Goal: Task Accomplishment & Management: Use online tool/utility

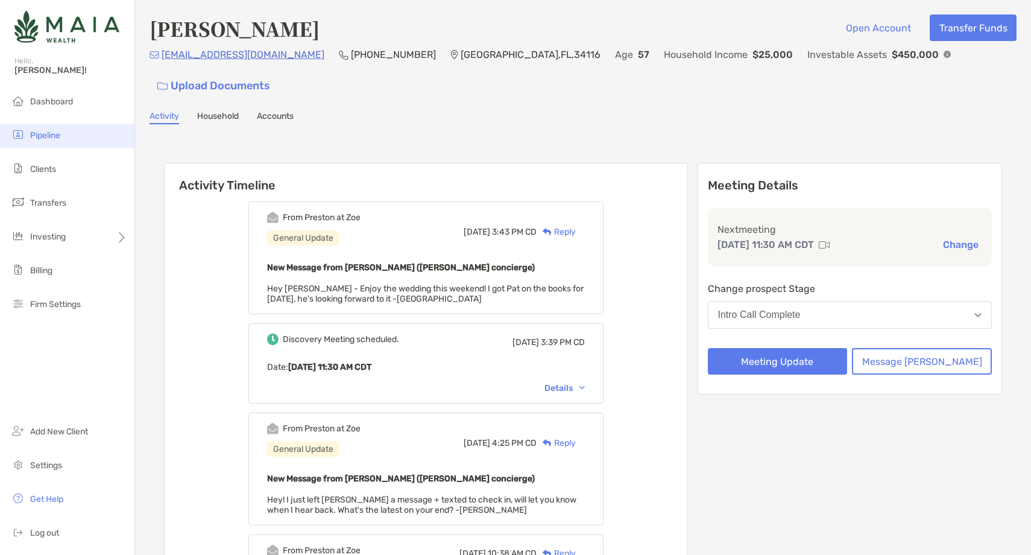
click at [74, 133] on li "Pipeline" at bounding box center [67, 136] width 134 height 24
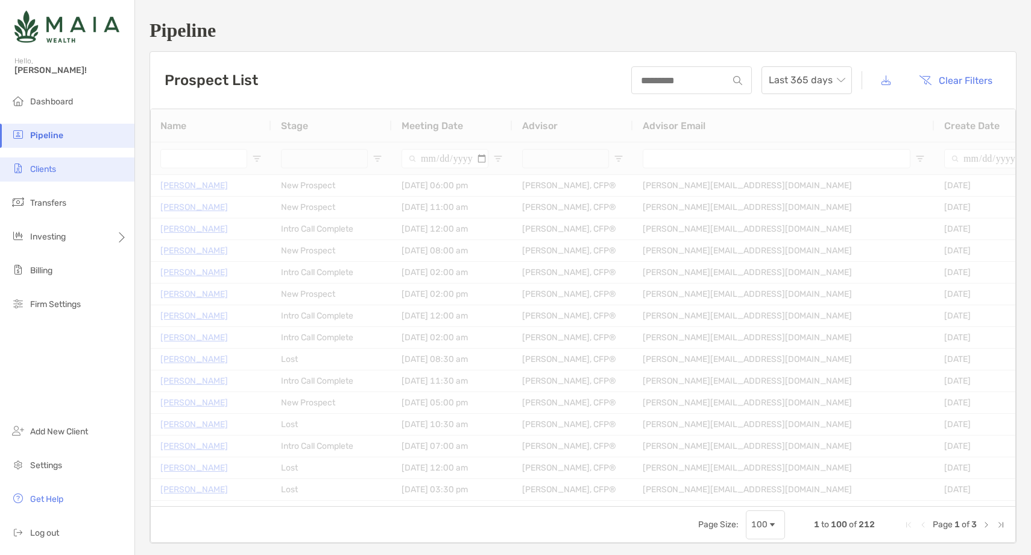
type input "**********"
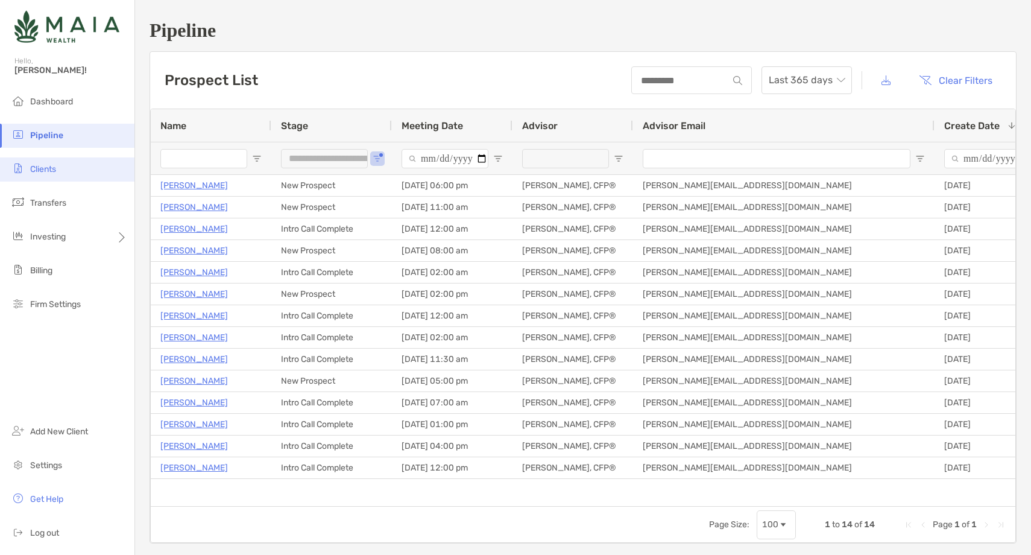
click at [69, 173] on li "Clients" at bounding box center [67, 169] width 134 height 24
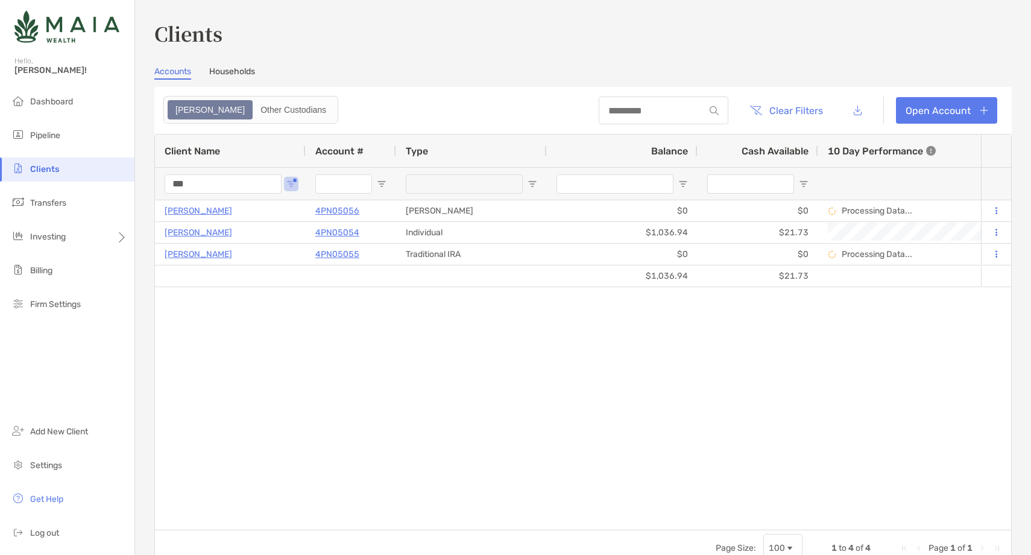
click at [163, 186] on div "***" at bounding box center [230, 183] width 151 height 33
click at [177, 183] on input "***" at bounding box center [223, 183] width 117 height 19
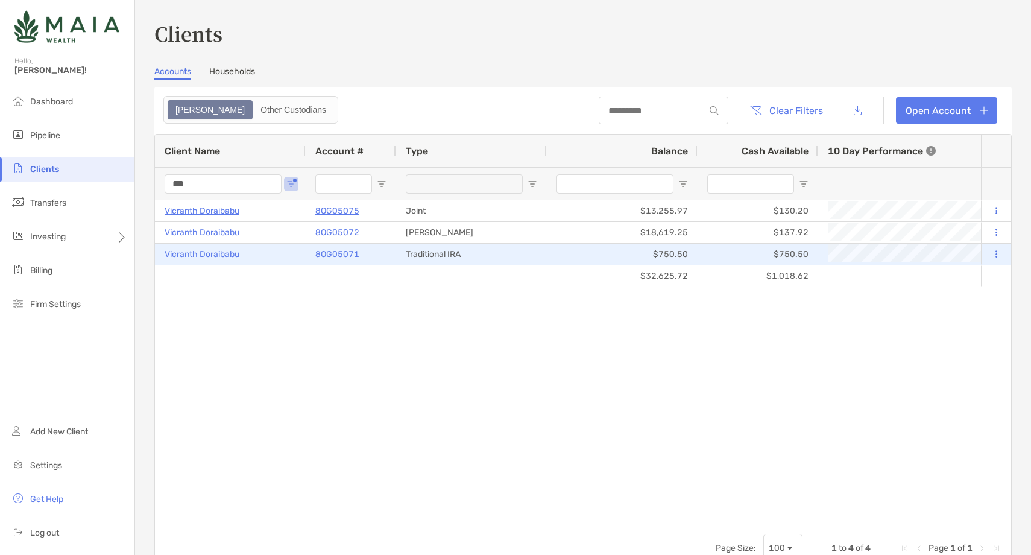
type input "***"
click at [995, 250] on icon at bounding box center [996, 254] width 2 height 8
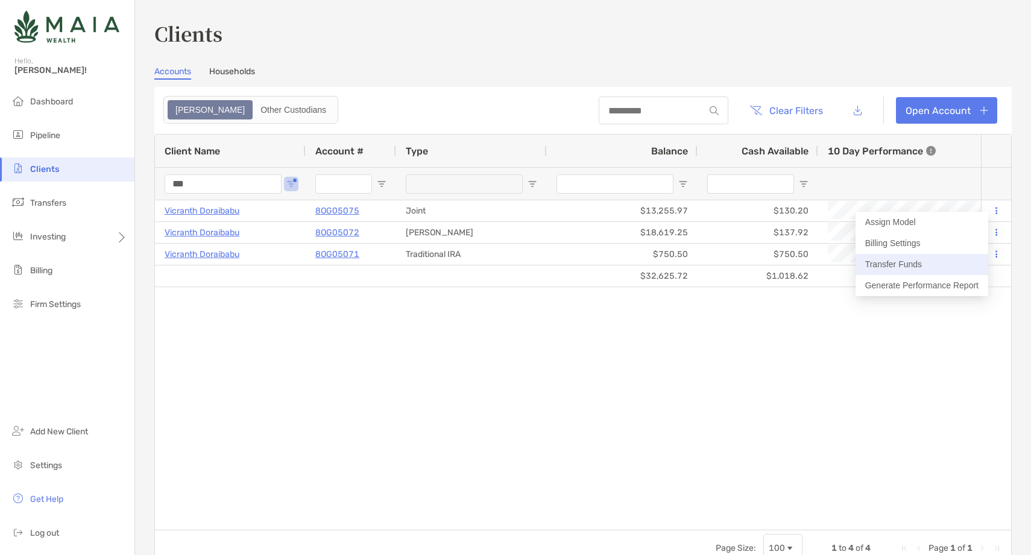
click at [916, 262] on button "Transfer Funds" at bounding box center [922, 264] width 133 height 21
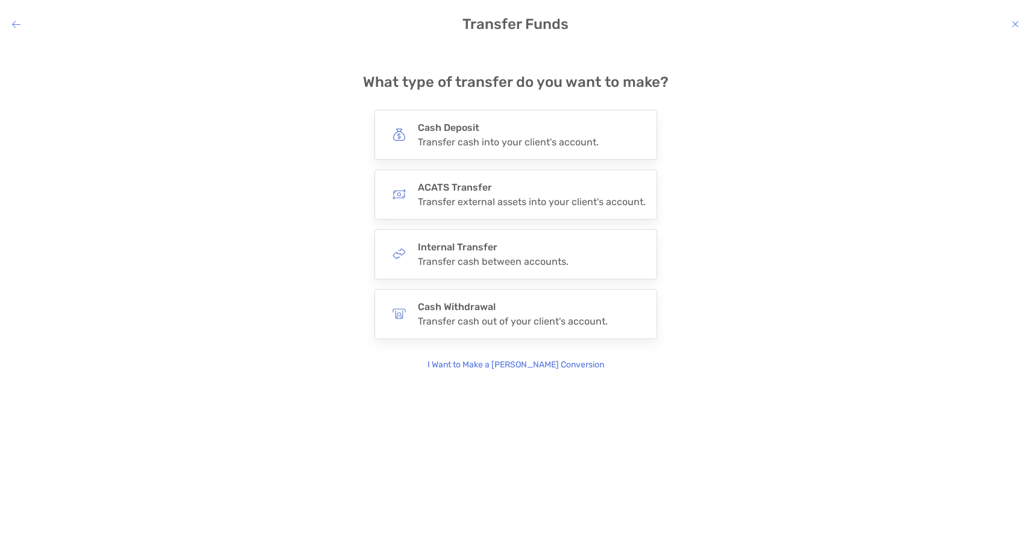
click at [511, 361] on p "I Want to Make a [PERSON_NAME] Conversion" at bounding box center [515, 364] width 177 height 13
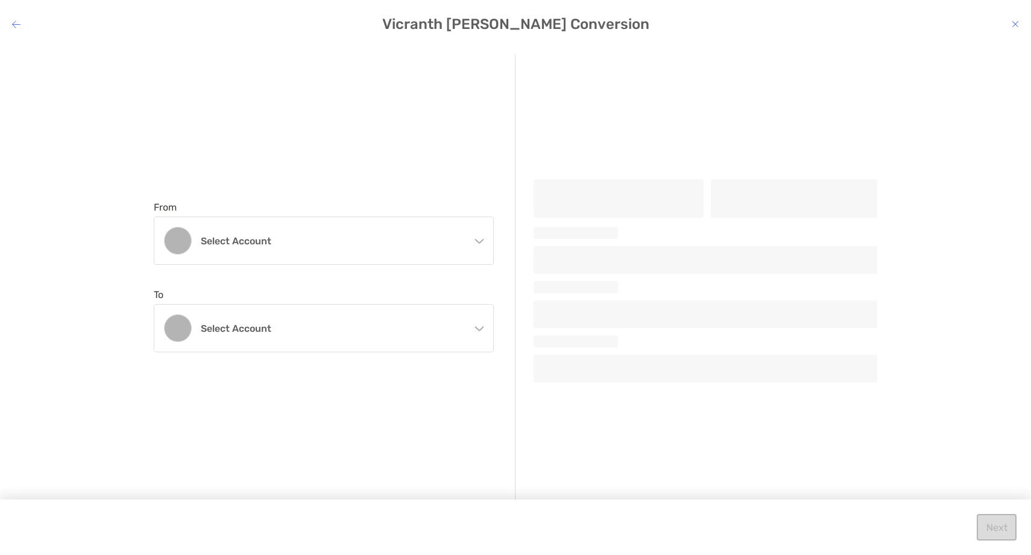
click at [382, 268] on div "From Select account Traditional IRA Traditional IRA 8OG05071 - Vicranth Doraiba…" at bounding box center [335, 276] width 362 height 445
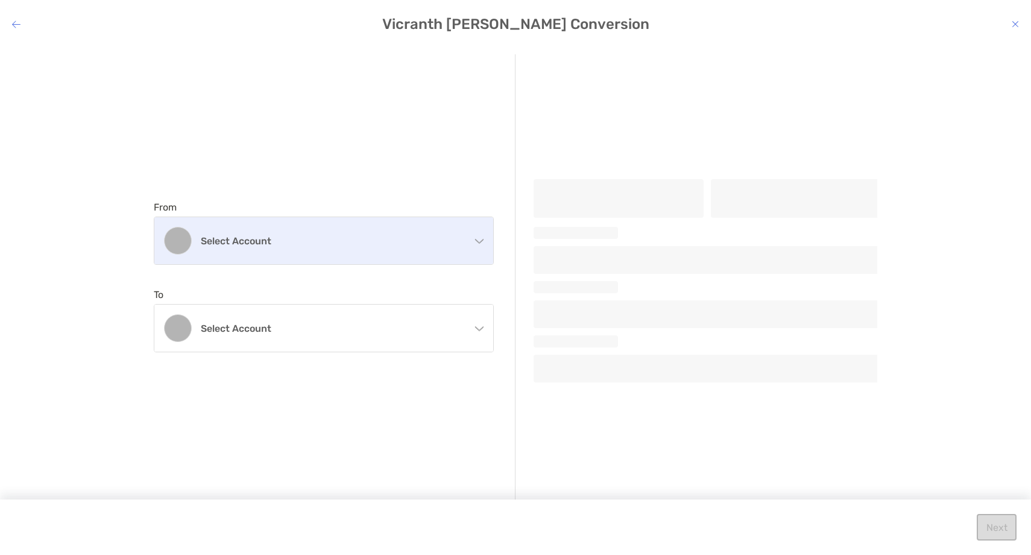
click at [385, 241] on h4 "Select account" at bounding box center [331, 240] width 260 height 11
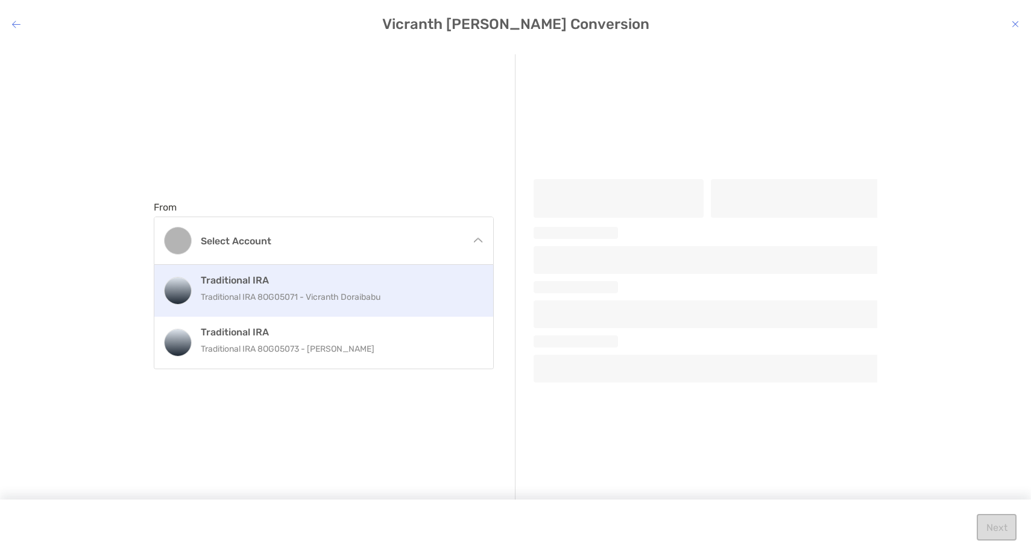
click at [354, 295] on p "Traditional IRA 8OG05071 - Vicranth Doraibabu" at bounding box center [337, 296] width 272 height 15
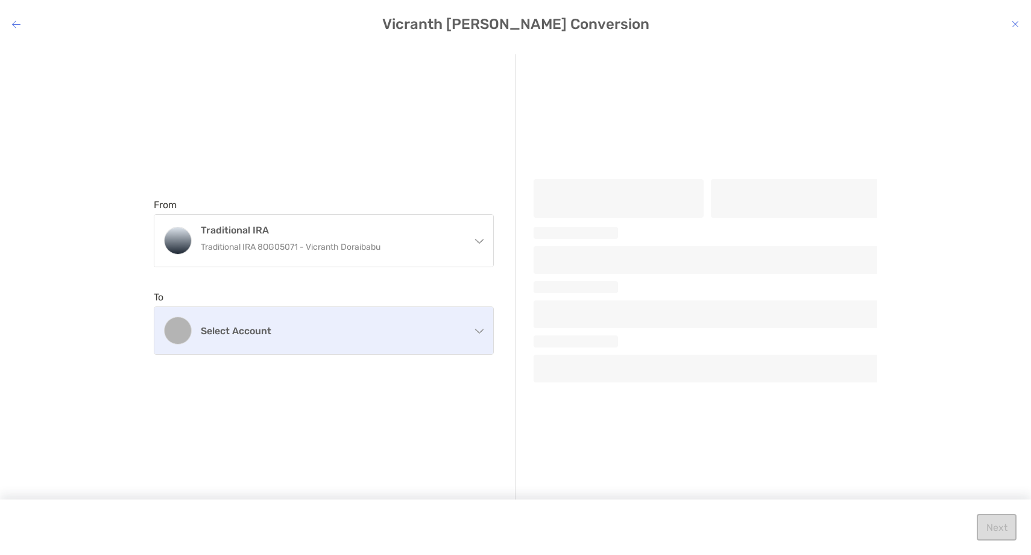
click at [331, 329] on h4 "Select account" at bounding box center [331, 330] width 260 height 11
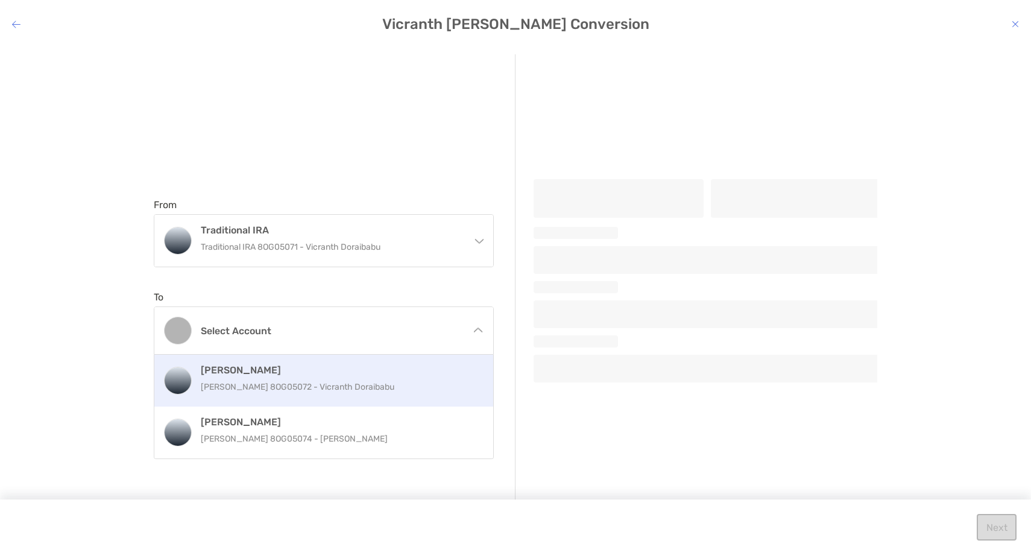
click at [307, 383] on p "[PERSON_NAME] 8OG05072 - Vicranth Doraibabu" at bounding box center [337, 386] width 272 height 15
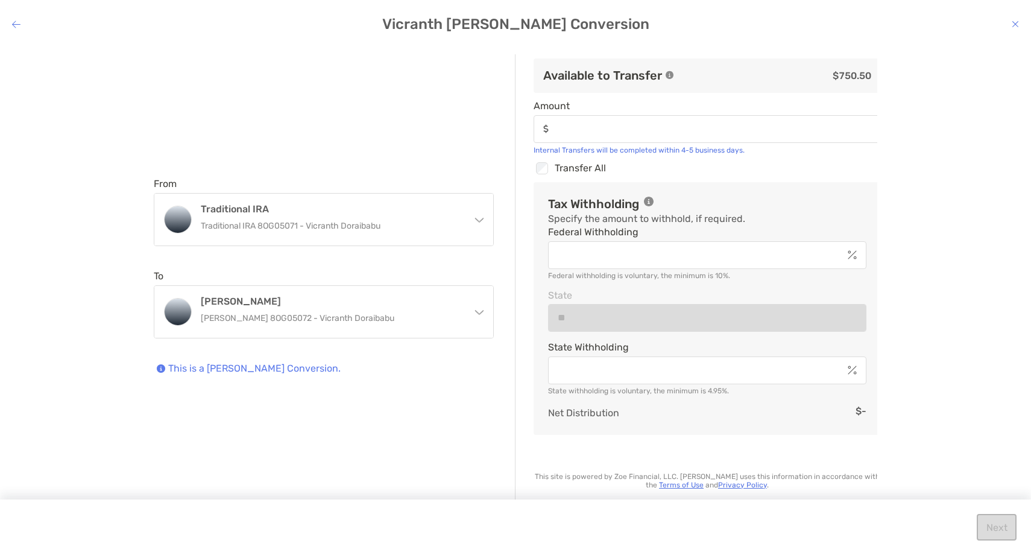
click at [1017, 23] on icon "modal" at bounding box center [1015, 24] width 7 height 10
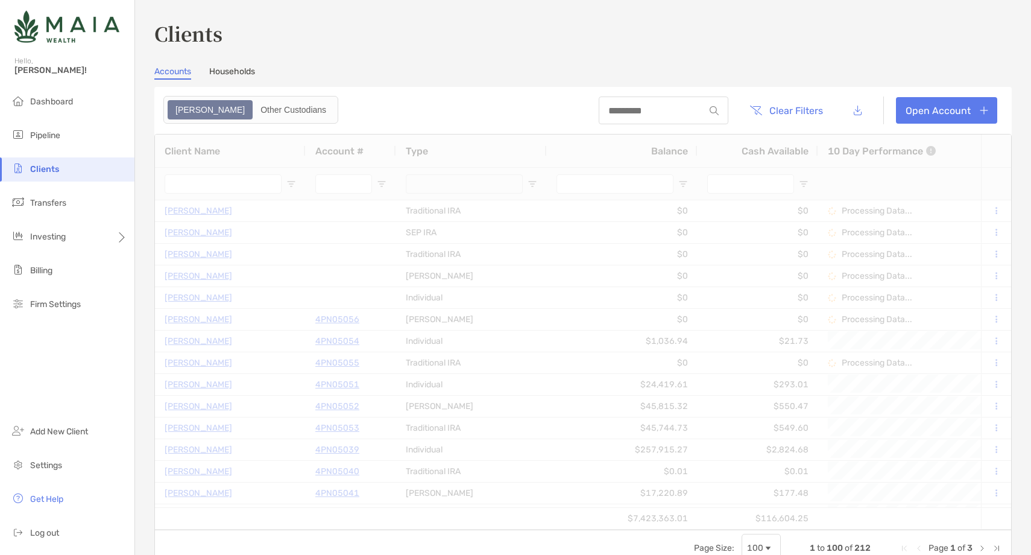
type input "***"
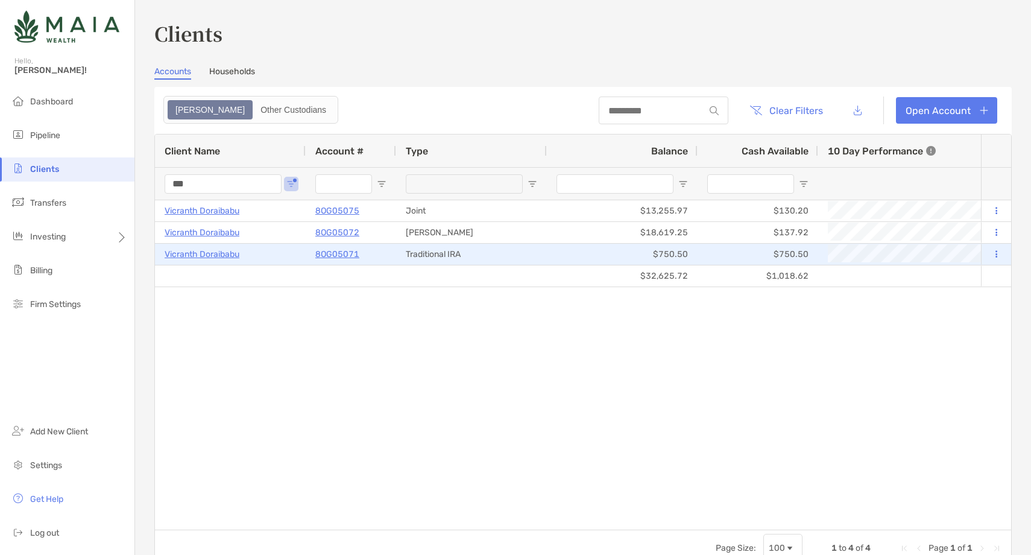
click at [352, 253] on p "8OG05071" at bounding box center [337, 254] width 44 height 15
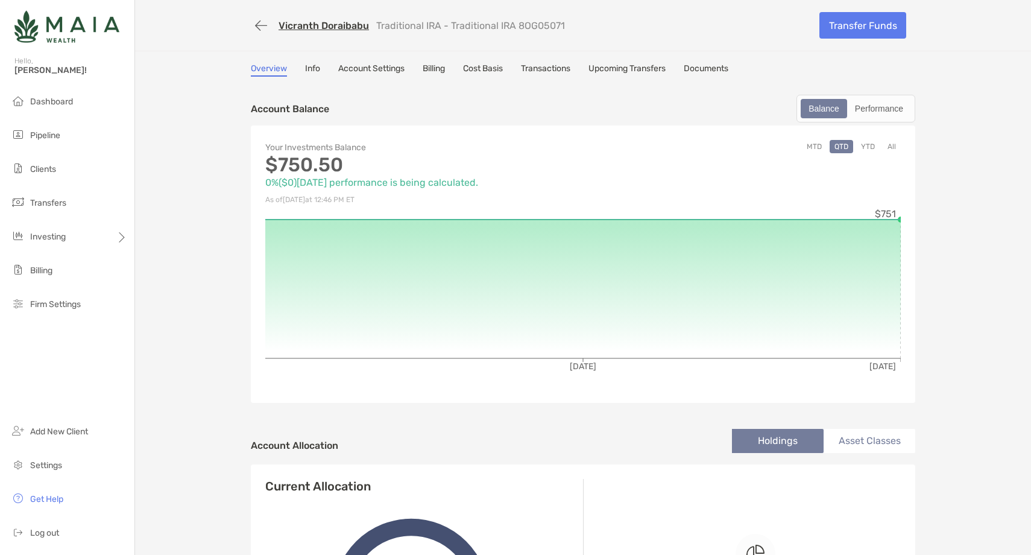
click at [872, 146] on button "YTD" at bounding box center [868, 146] width 24 height 13
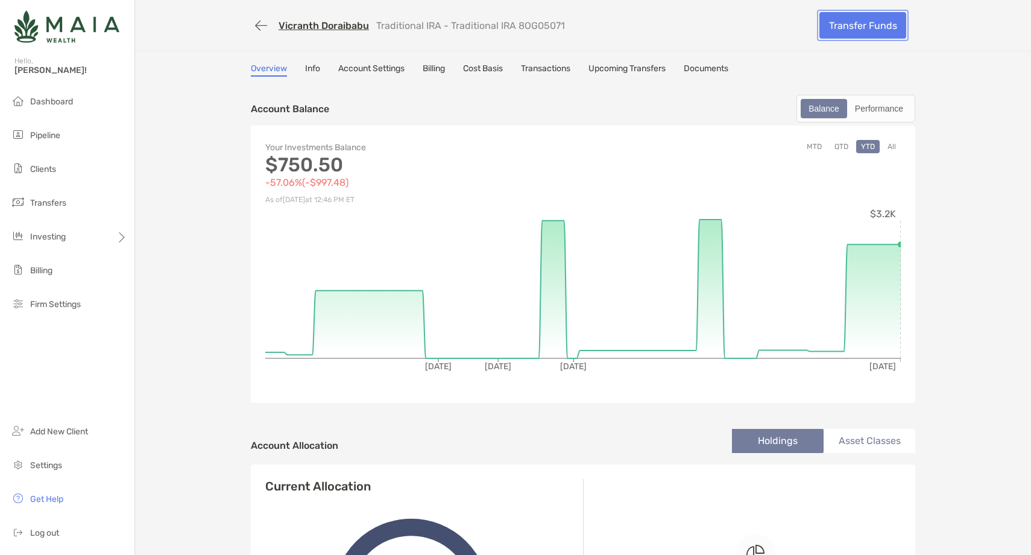
click at [865, 23] on link "Transfer Funds" at bounding box center [862, 25] width 87 height 27
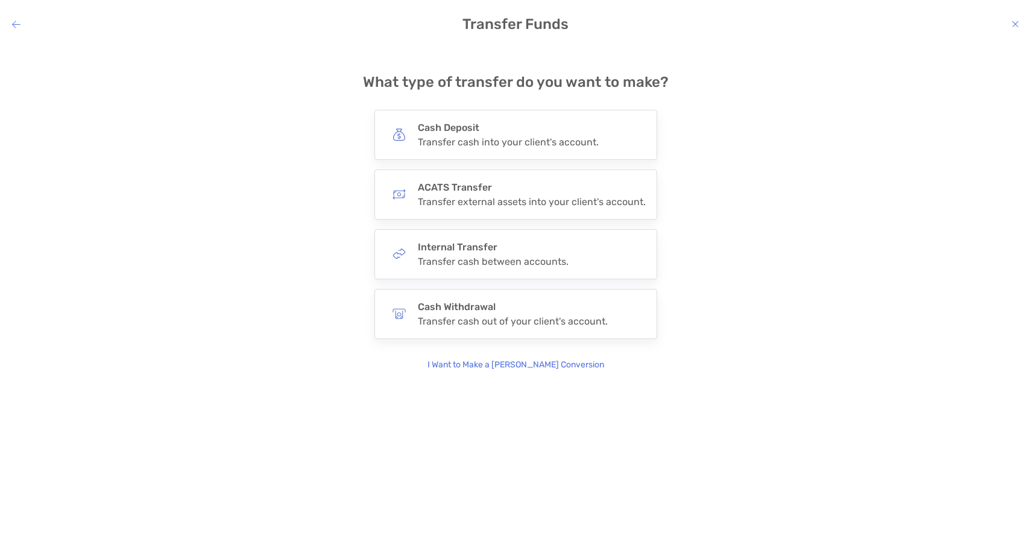
click at [514, 369] on p "I Want to Make a [PERSON_NAME] Conversion" at bounding box center [515, 364] width 177 height 13
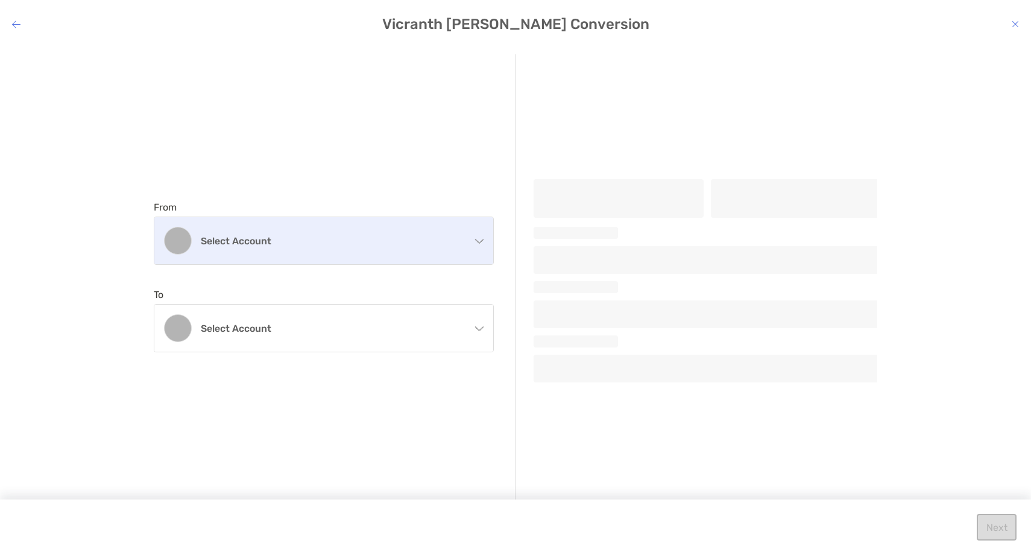
click at [408, 248] on div "Select account" at bounding box center [323, 240] width 339 height 47
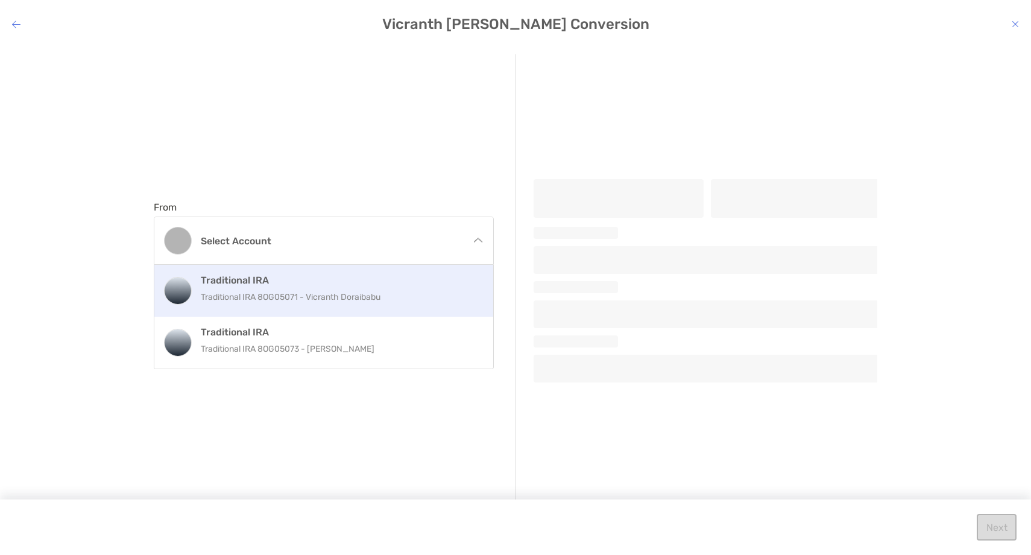
click at [369, 298] on p "Traditional IRA 8OG05071 - Vicranth Doraibabu" at bounding box center [337, 296] width 272 height 15
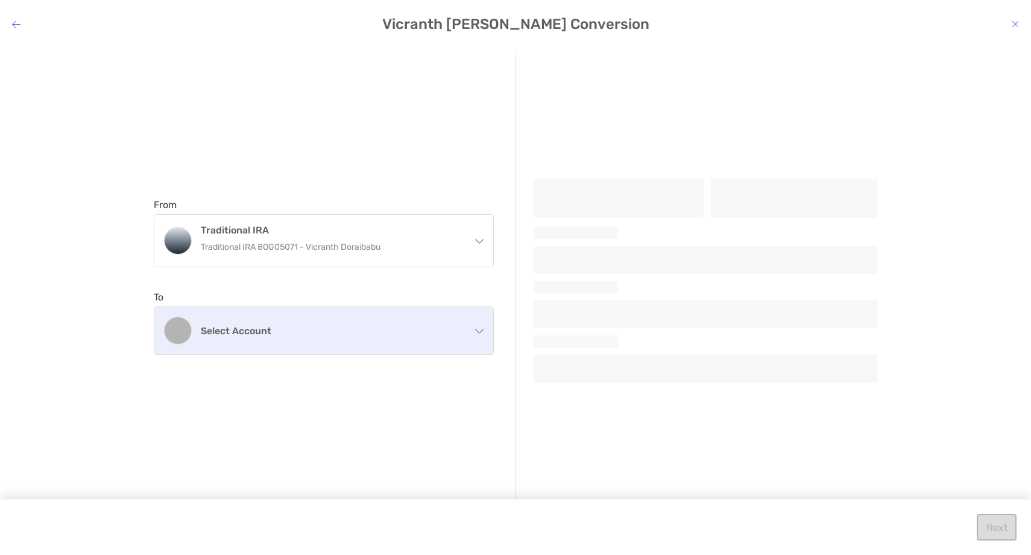
click at [346, 344] on div "Select account" at bounding box center [323, 330] width 339 height 47
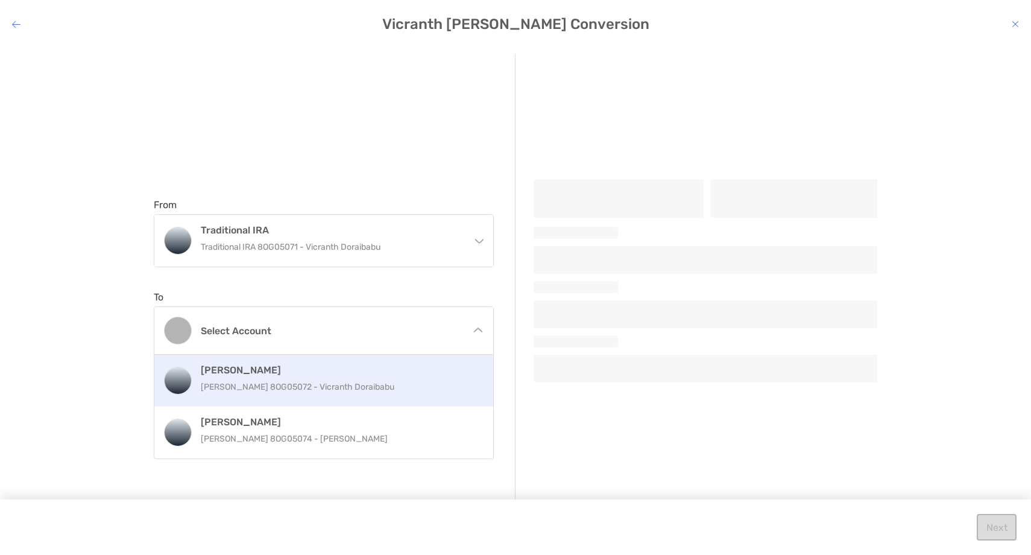
click at [328, 380] on p "[PERSON_NAME] 8OG05072 - Vicranth Doraibabu" at bounding box center [337, 386] width 272 height 15
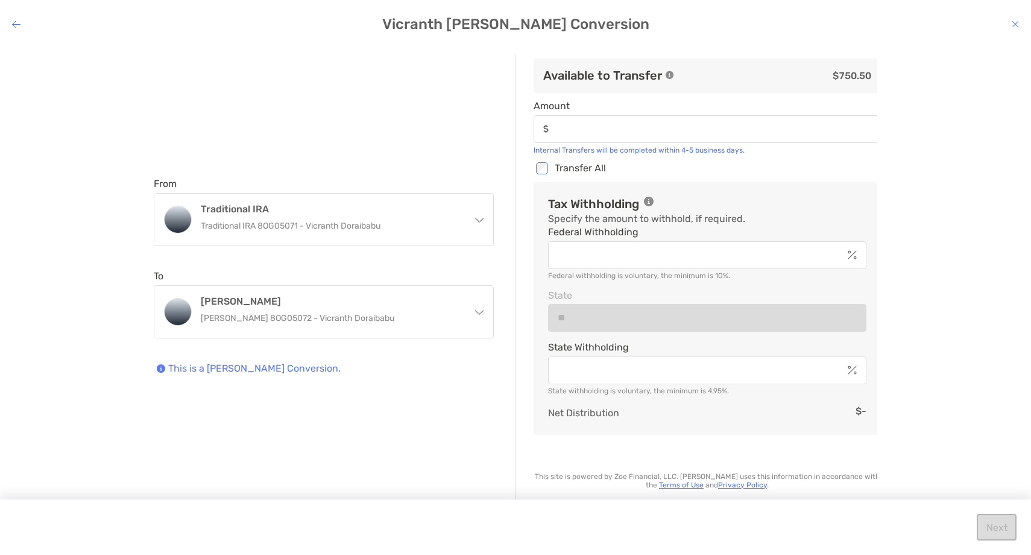
type input "******"
click at [602, 261] on div "modal" at bounding box center [707, 255] width 318 height 28
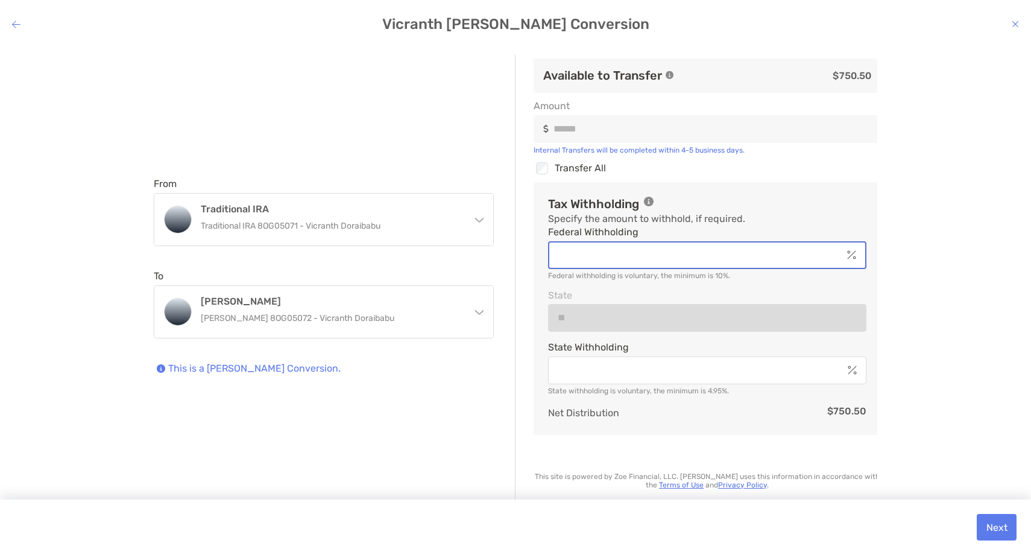
click at [602, 260] on input "Federal Withholding" at bounding box center [695, 255] width 293 height 10
type input "*"
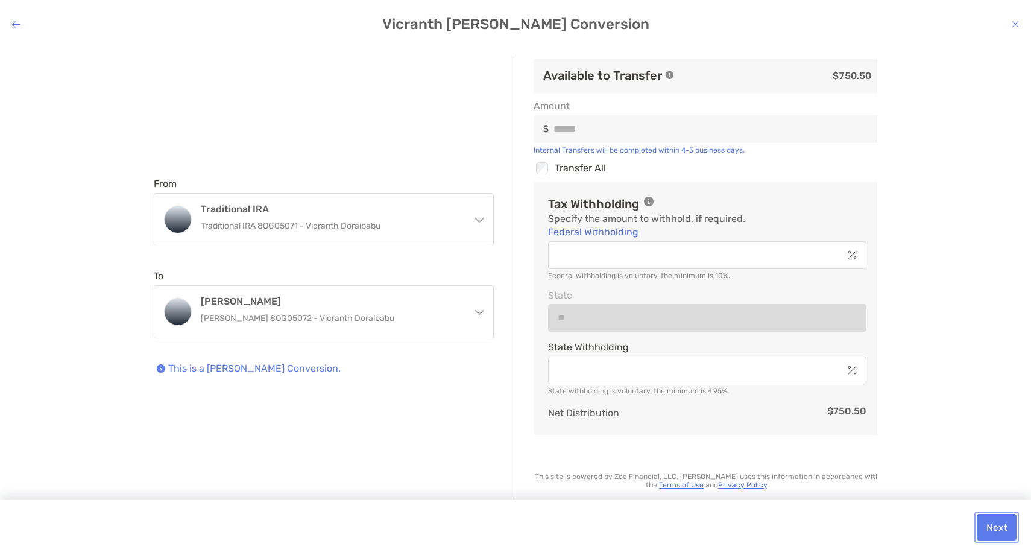
click at [999, 532] on button "Next" at bounding box center [997, 527] width 40 height 27
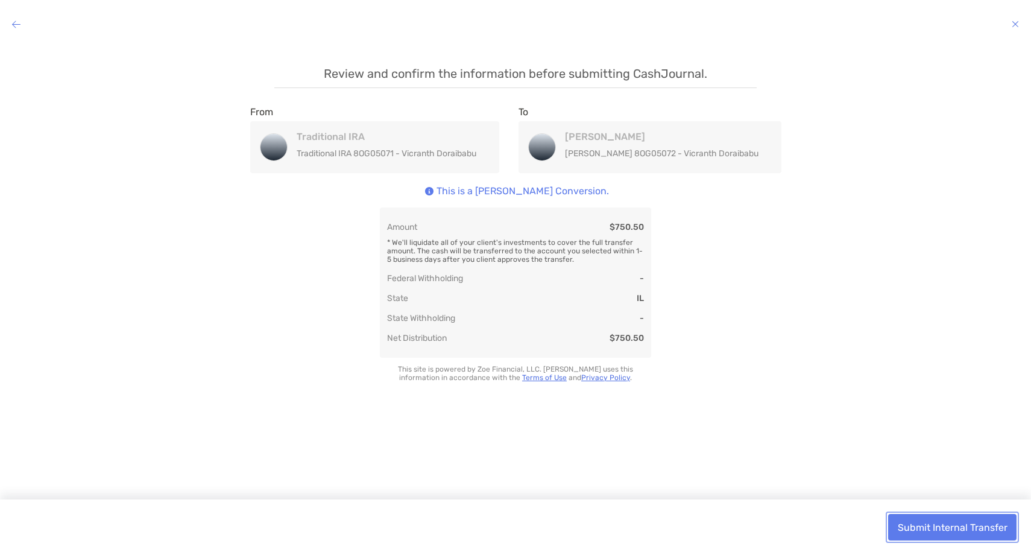
click at [962, 525] on button "Submit Internal Transfer" at bounding box center [952, 527] width 128 height 27
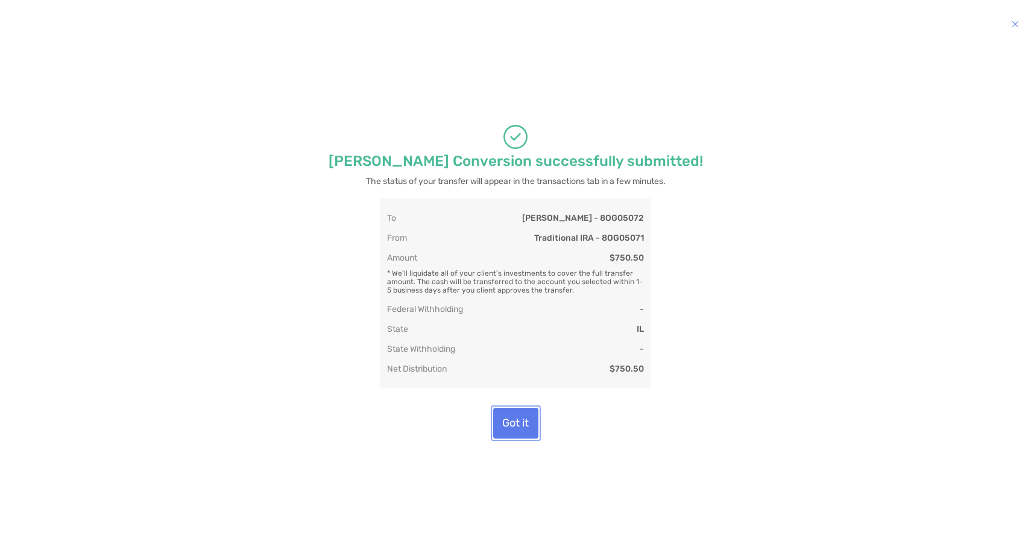
click at [522, 429] on button "Got it" at bounding box center [515, 423] width 45 height 31
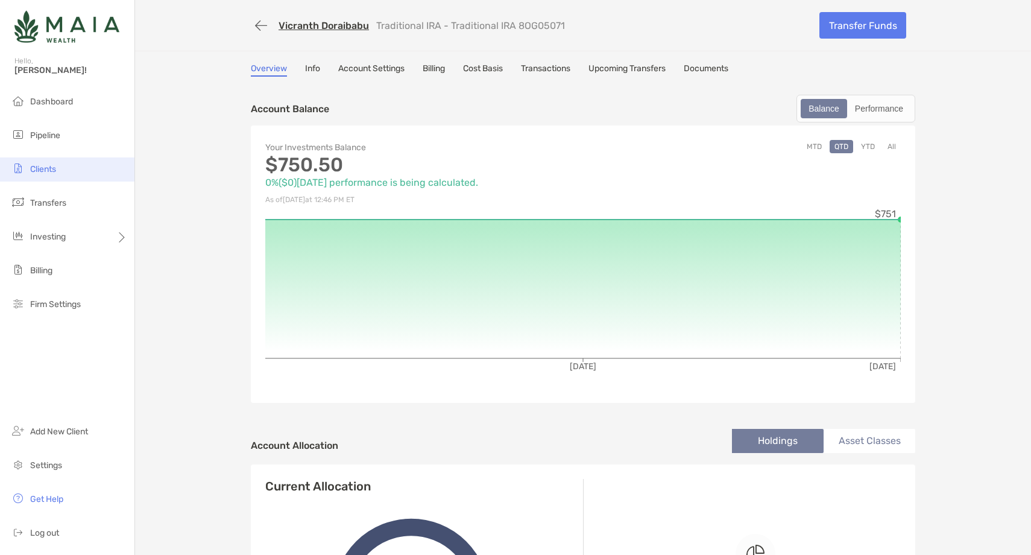
click at [48, 165] on span "Clients" at bounding box center [43, 169] width 26 height 10
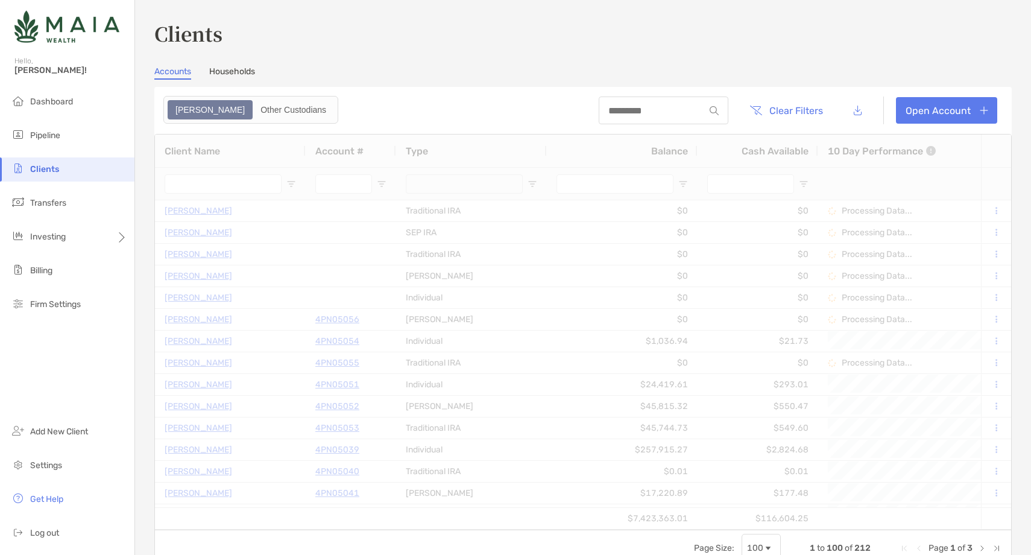
type input "***"
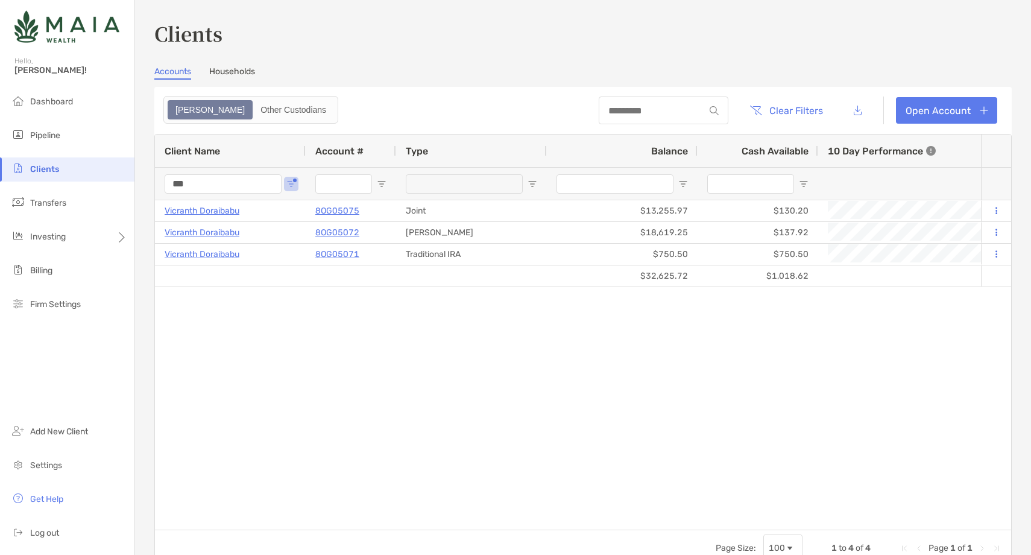
click at [181, 178] on input "***" at bounding box center [223, 183] width 117 height 19
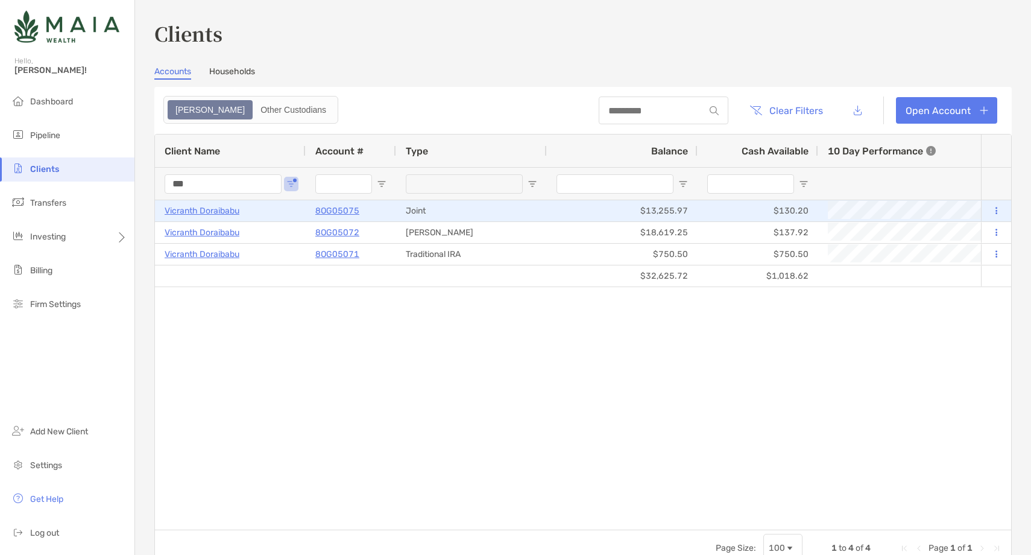
click at [193, 212] on p "Vicranth Doraibabu" at bounding box center [202, 210] width 75 height 15
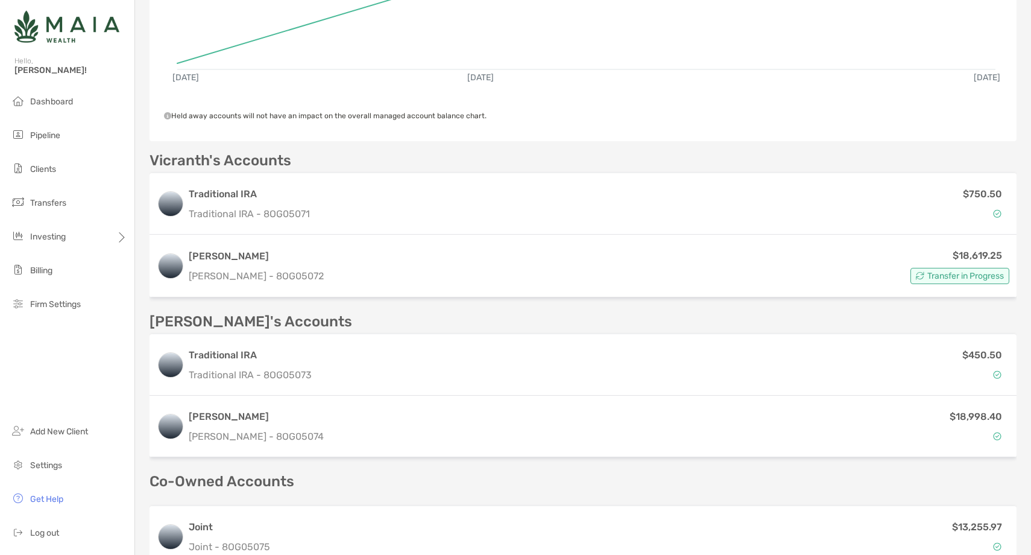
scroll to position [299, 0]
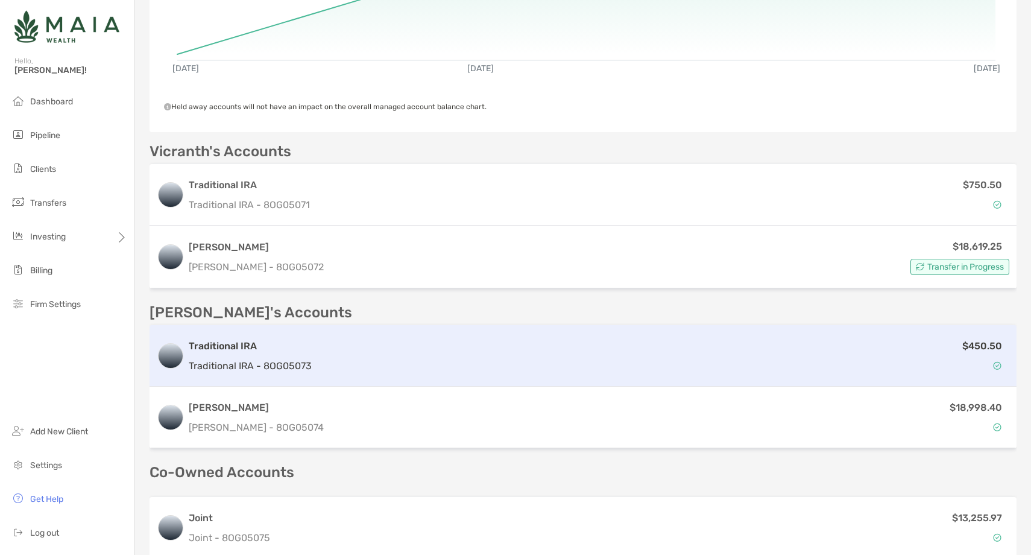
click at [359, 338] on div "$450.50" at bounding box center [663, 355] width 693 height 35
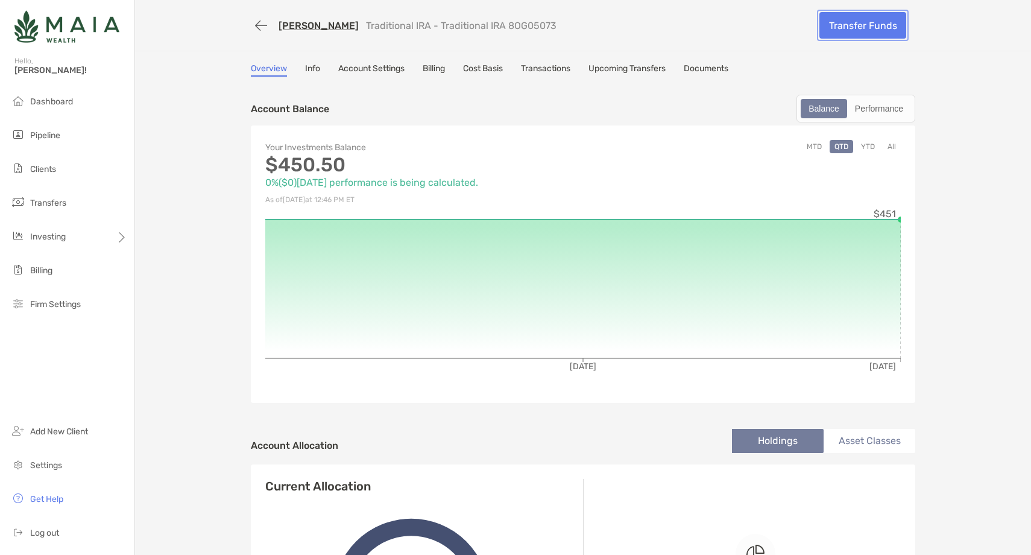
click at [853, 23] on link "Transfer Funds" at bounding box center [862, 25] width 87 height 27
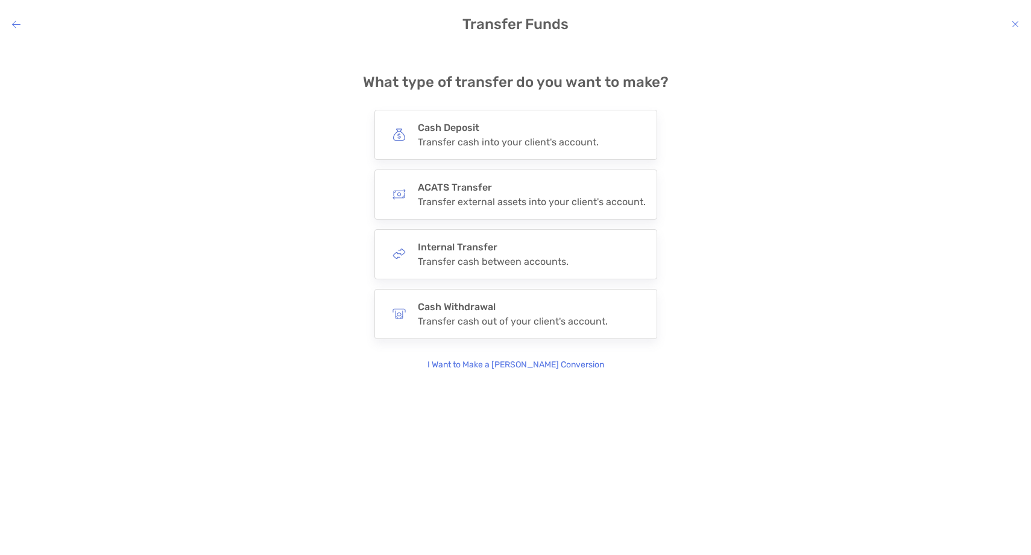
click at [529, 364] on p "I Want to Make a [PERSON_NAME] Conversion" at bounding box center [515, 364] width 177 height 13
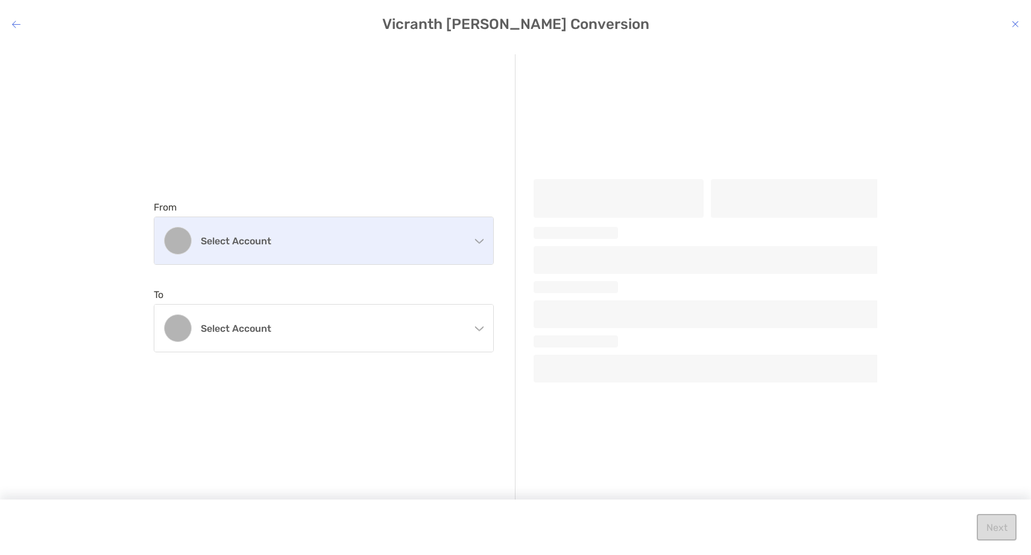
click at [323, 240] on h4 "Select account" at bounding box center [331, 240] width 260 height 11
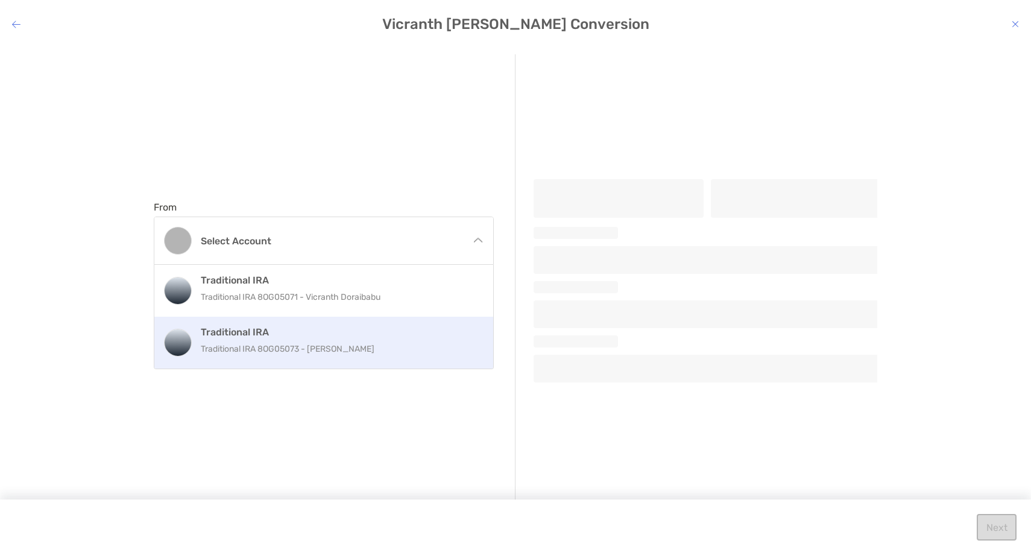
click at [295, 345] on p "Traditional IRA 8OG05073 - [PERSON_NAME]" at bounding box center [337, 348] width 272 height 15
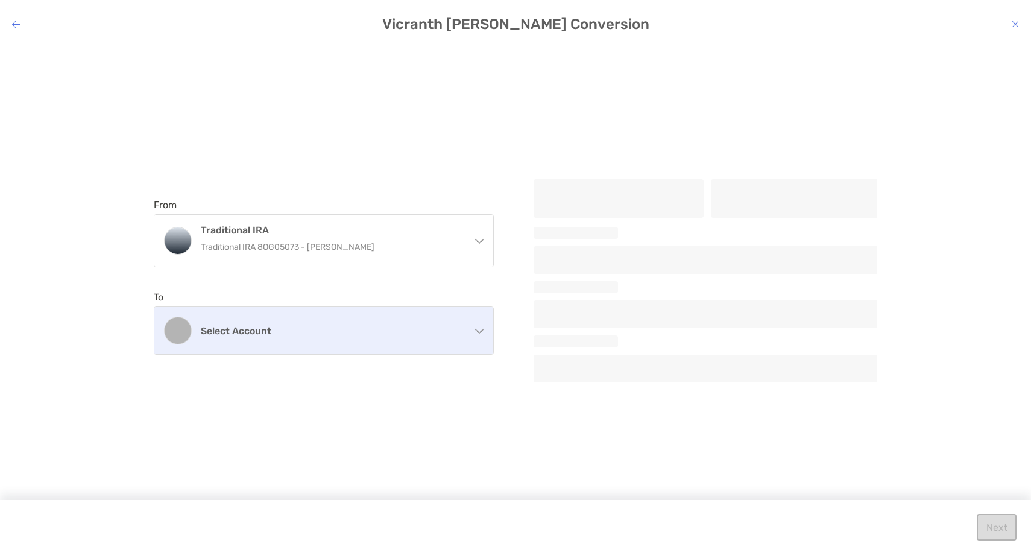
click at [297, 336] on div "Select account" at bounding box center [323, 330] width 339 height 47
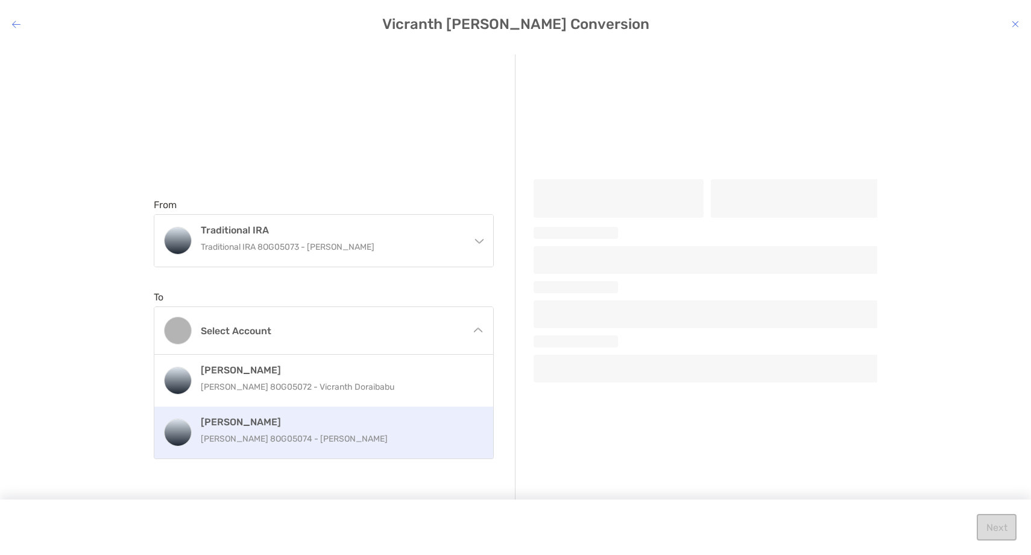
click at [276, 438] on p "[PERSON_NAME] 8OG05074 - [PERSON_NAME]" at bounding box center [337, 438] width 272 height 15
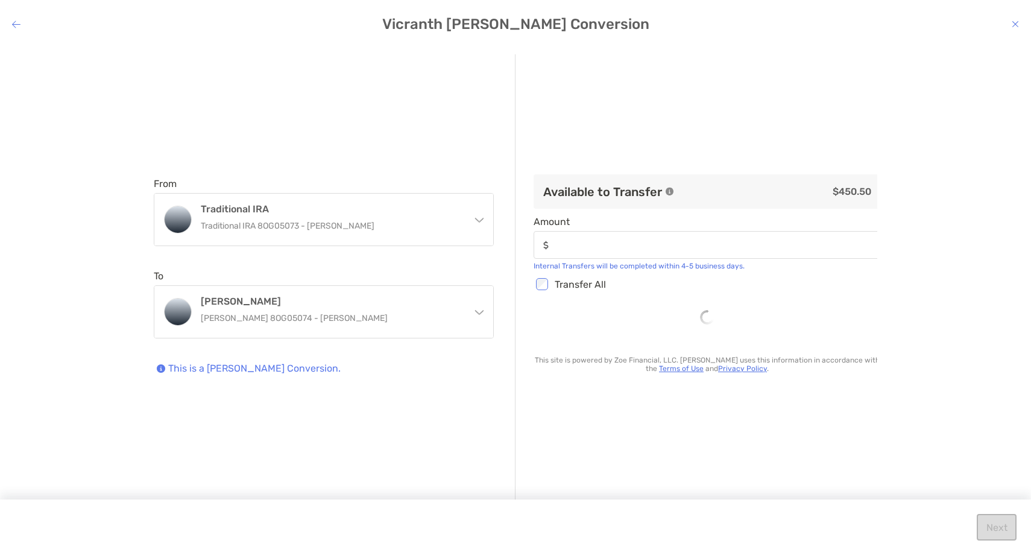
type input "******"
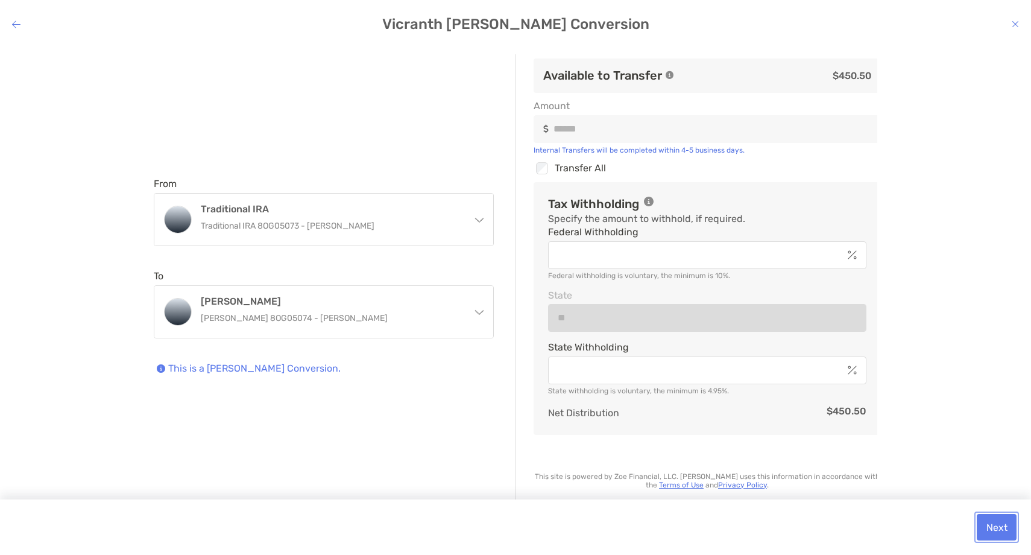
click at [991, 520] on button "Next" at bounding box center [997, 527] width 40 height 27
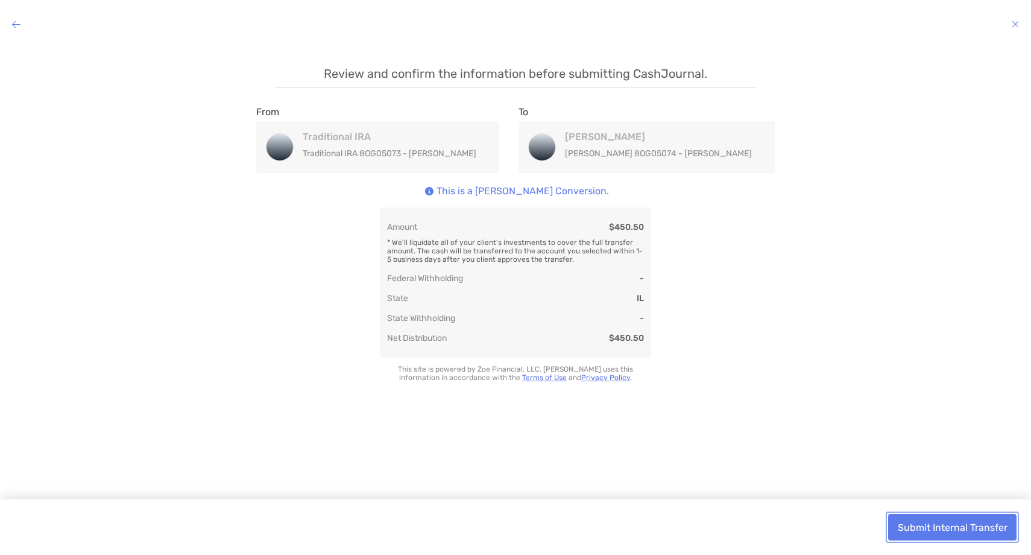
click at [930, 522] on button "Submit Internal Transfer" at bounding box center [952, 527] width 128 height 27
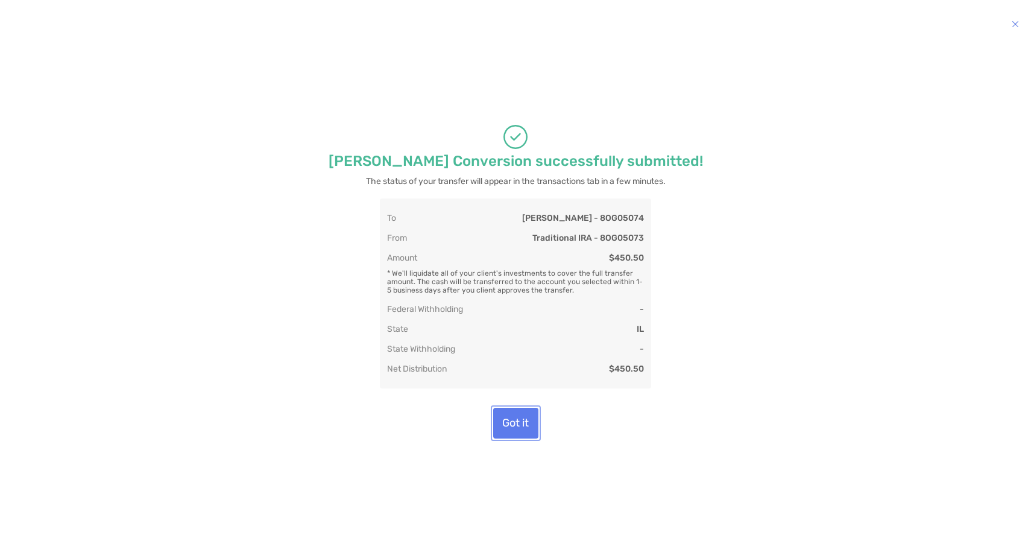
click at [525, 438] on button "Got it" at bounding box center [515, 423] width 45 height 31
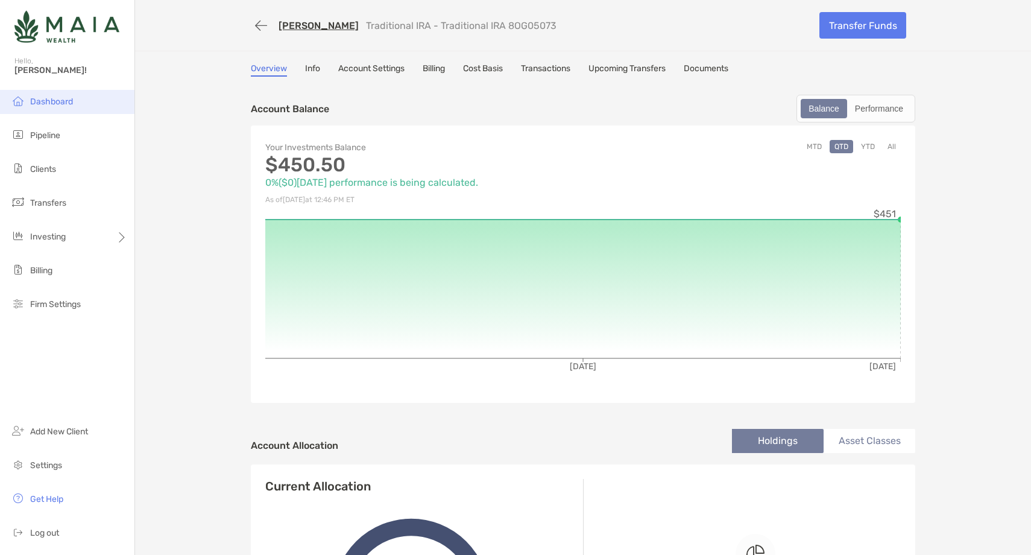
click at [81, 92] on li "Dashboard" at bounding box center [67, 102] width 134 height 24
